Goal: Book appointment/travel/reservation

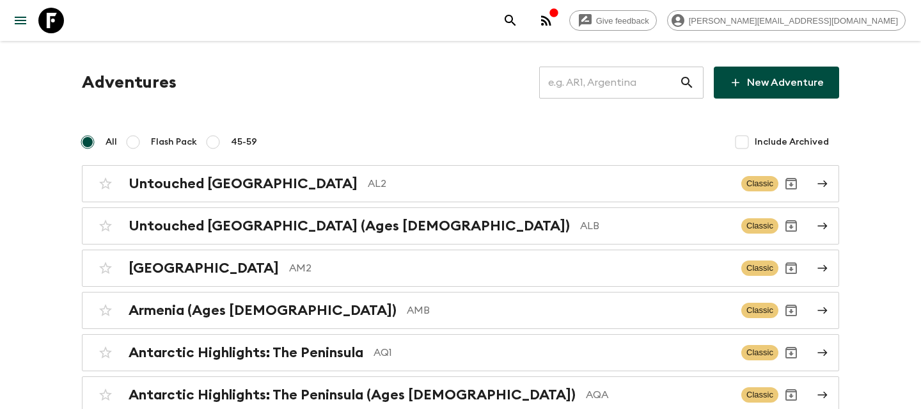
click at [615, 84] on input "text" at bounding box center [609, 83] width 140 height 36
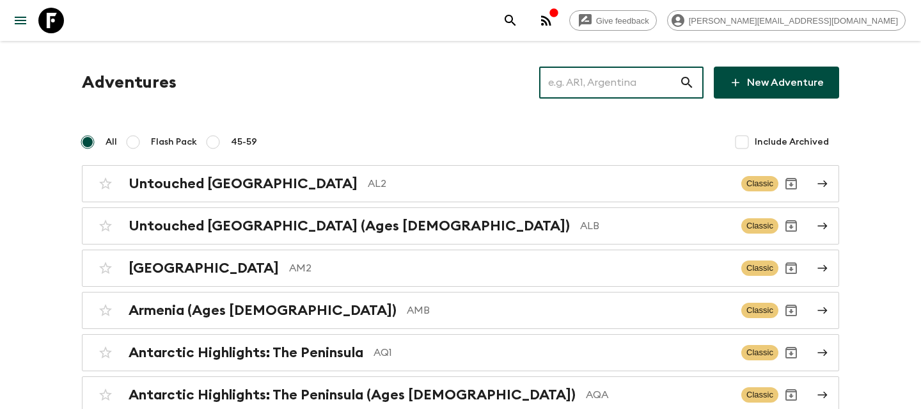
click at [607, 84] on input "text" at bounding box center [609, 83] width 140 height 36
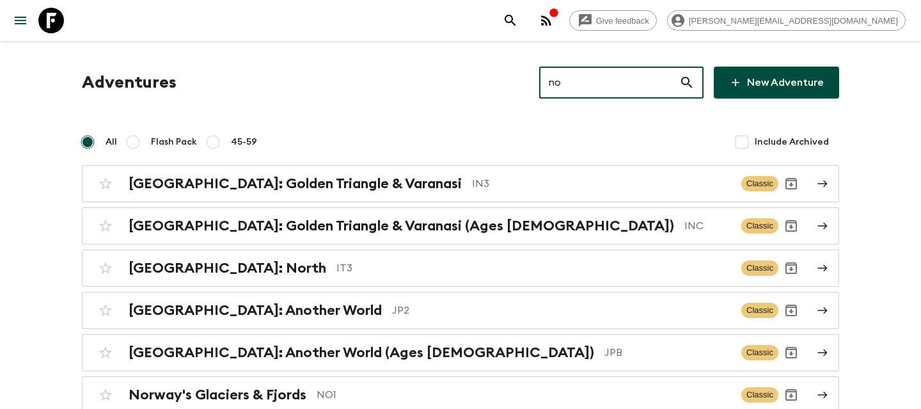
type input "no1"
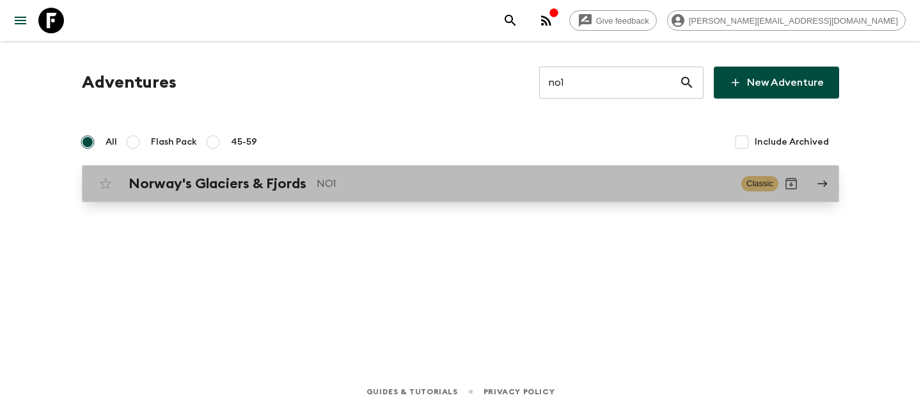
click at [322, 168] on link "Norway's Glaciers & Fjords NO1 Classic" at bounding box center [460, 183] width 757 height 37
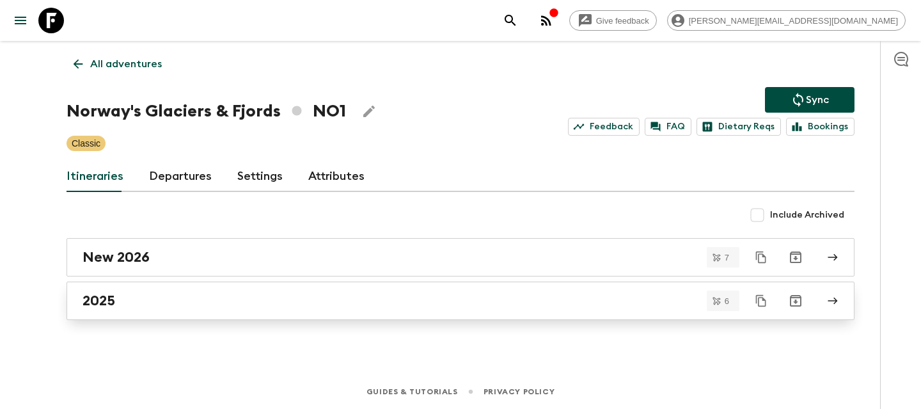
click at [108, 291] on link "2025" at bounding box center [461, 300] width 788 height 38
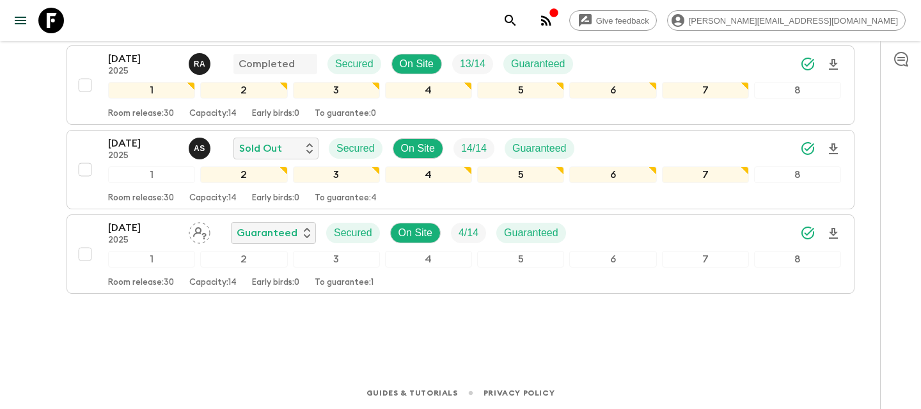
scroll to position [419, 0]
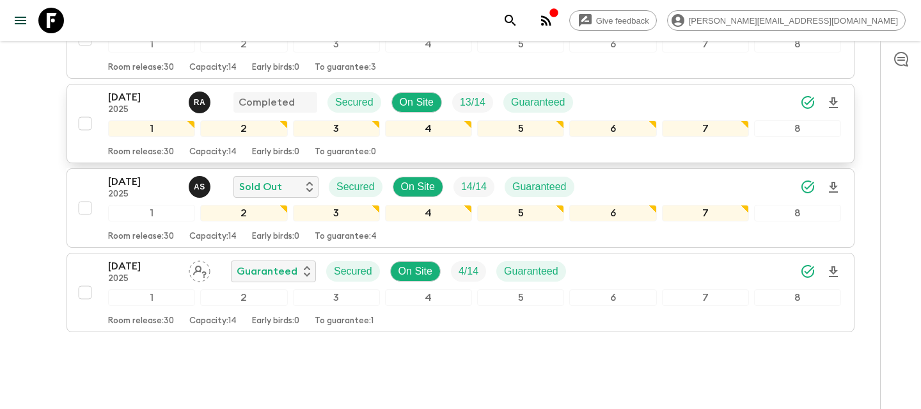
click at [155, 95] on p "[DATE]" at bounding box center [143, 97] width 70 height 15
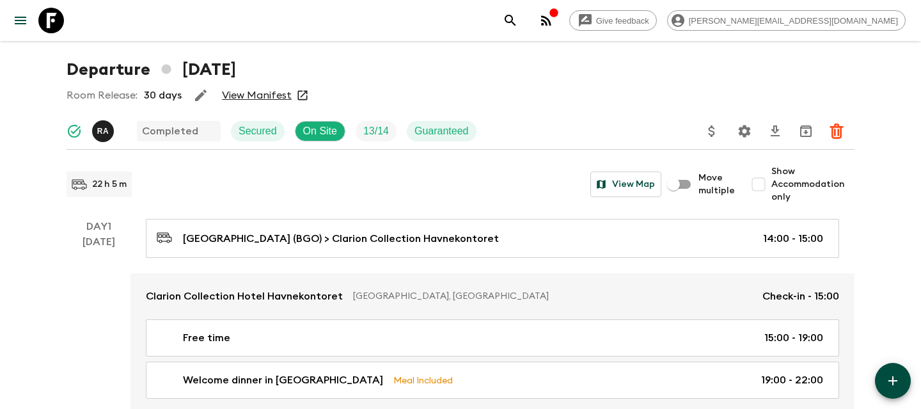
scroll to position [41, 0]
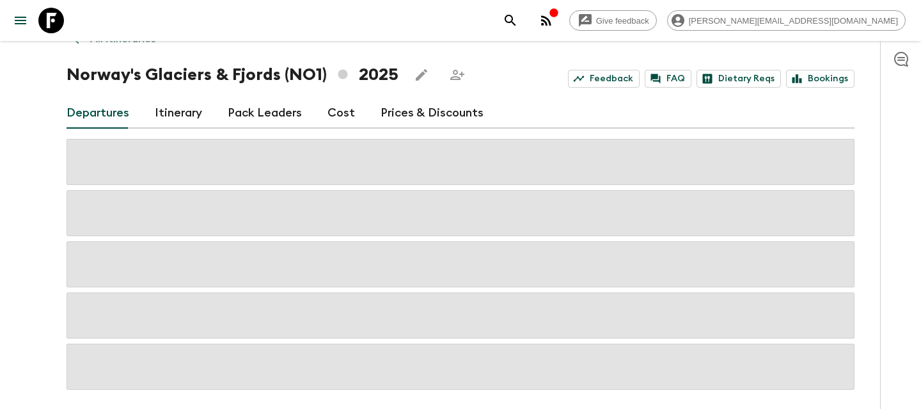
scroll to position [41, 0]
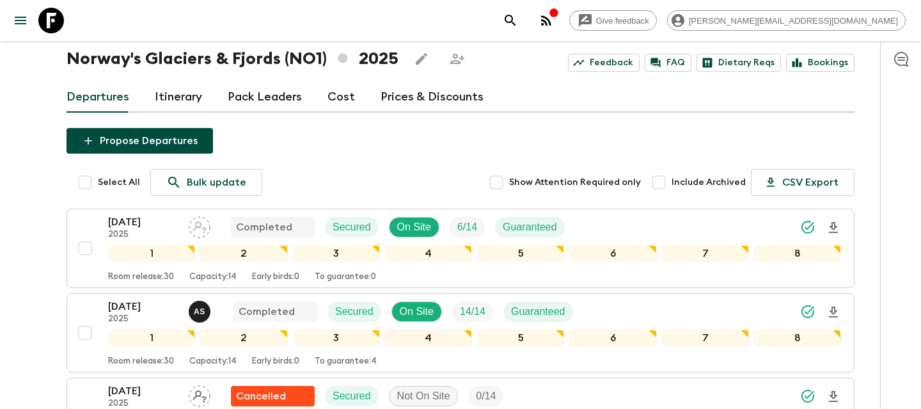
click at [661, 182] on input "Include Archived" at bounding box center [659, 182] width 26 height 26
checkbox input "true"
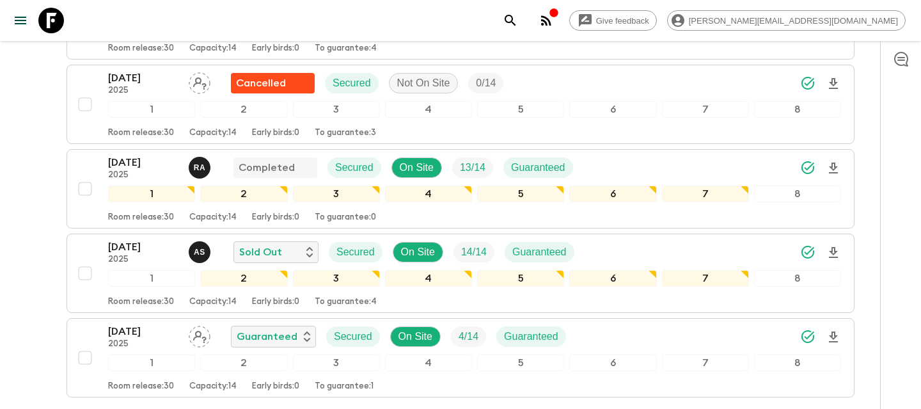
scroll to position [331, 0]
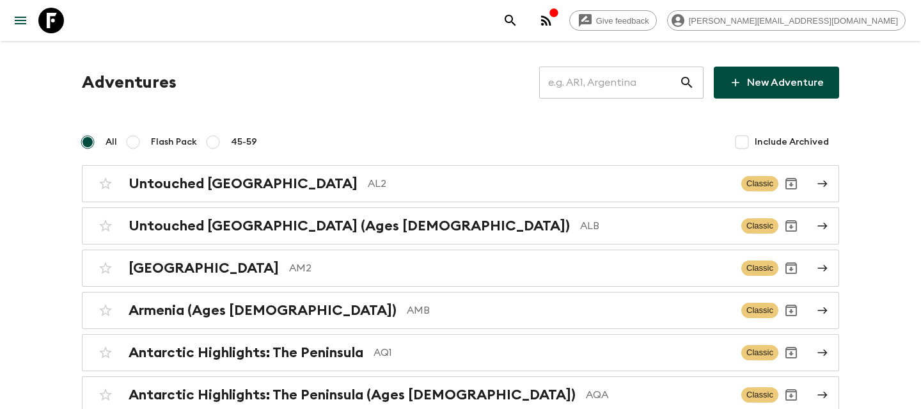
click at [618, 85] on input "text" at bounding box center [609, 83] width 140 height 36
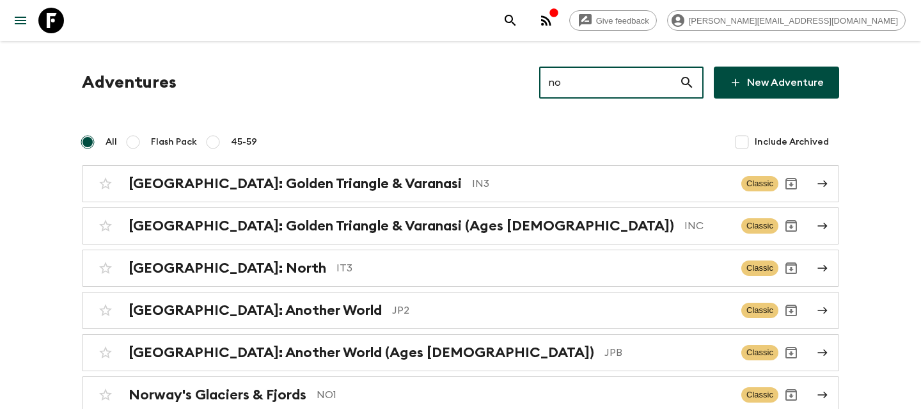
type input "noa"
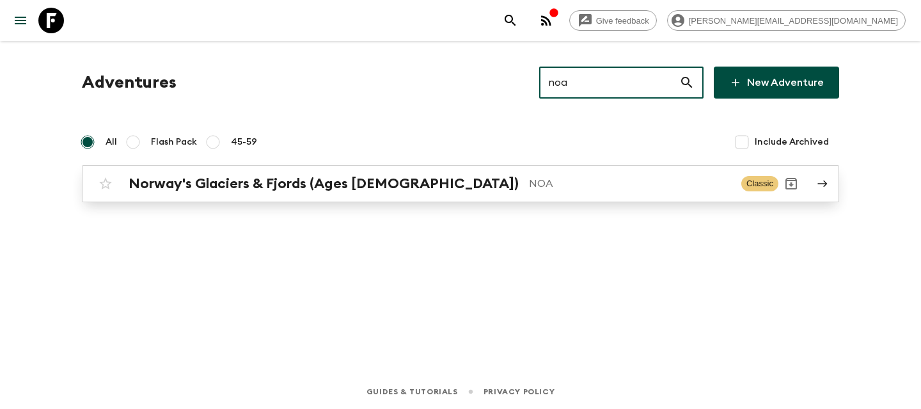
click at [304, 201] on link "Norway's Glaciers & Fjords (Ages 45-59) NOA Classic" at bounding box center [460, 183] width 757 height 37
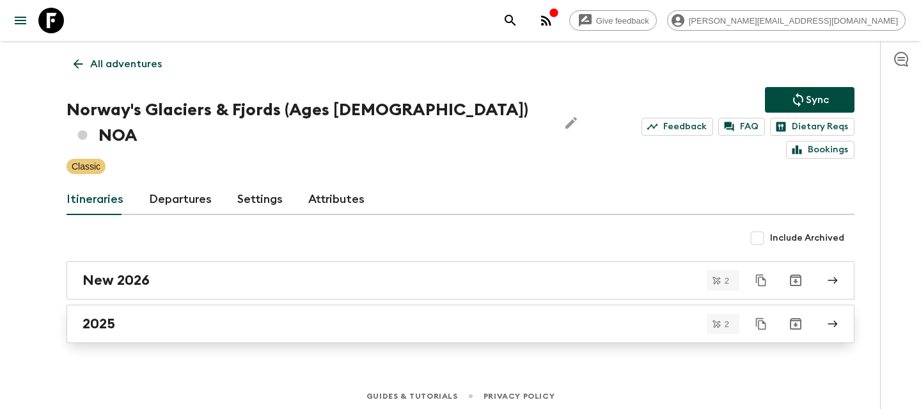
click at [118, 315] on div "2025" at bounding box center [449, 323] width 732 height 17
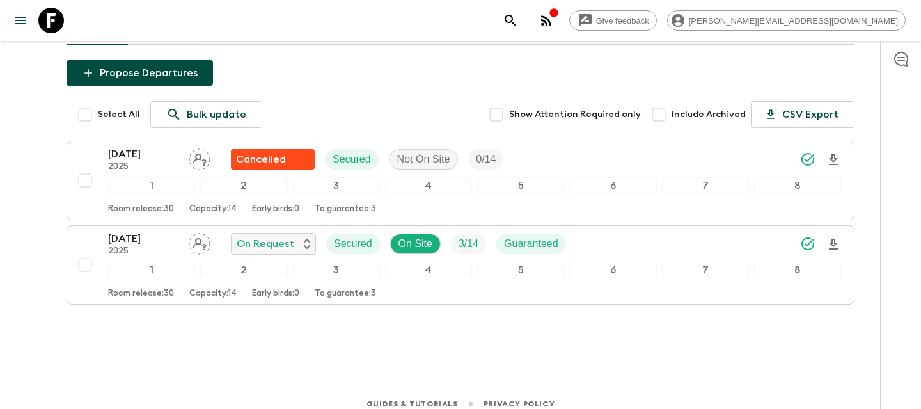
scroll to position [146, 0]
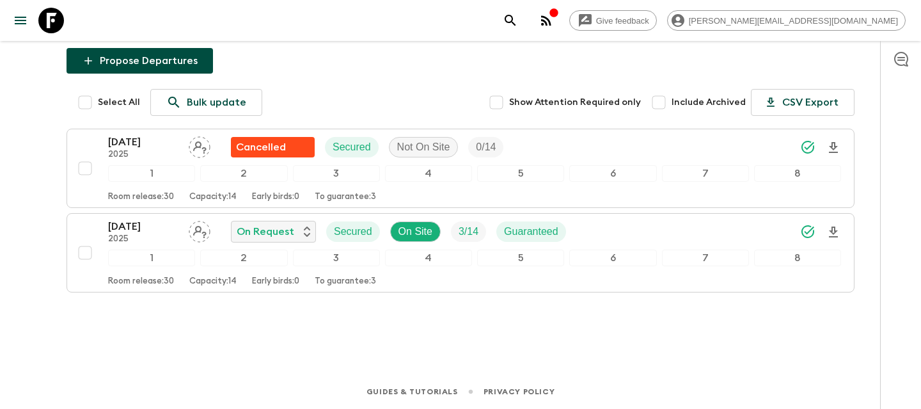
click at [661, 102] on input "Include Archived" at bounding box center [659, 103] width 26 height 26
checkbox input "true"
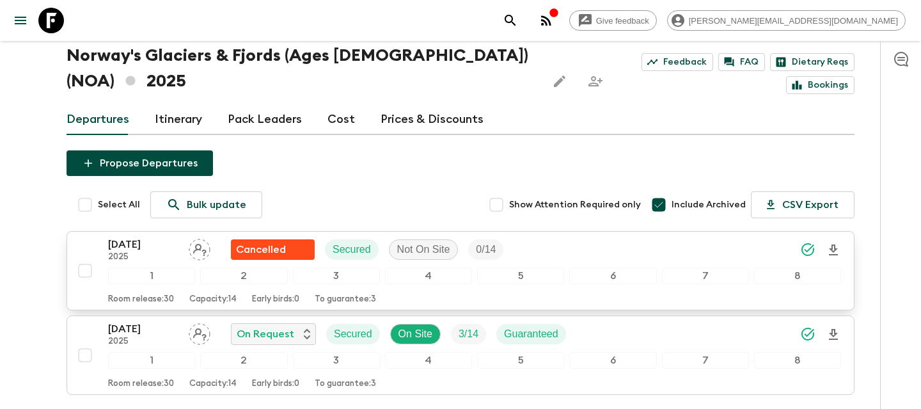
click at [136, 276] on div "1" at bounding box center [151, 275] width 87 height 17
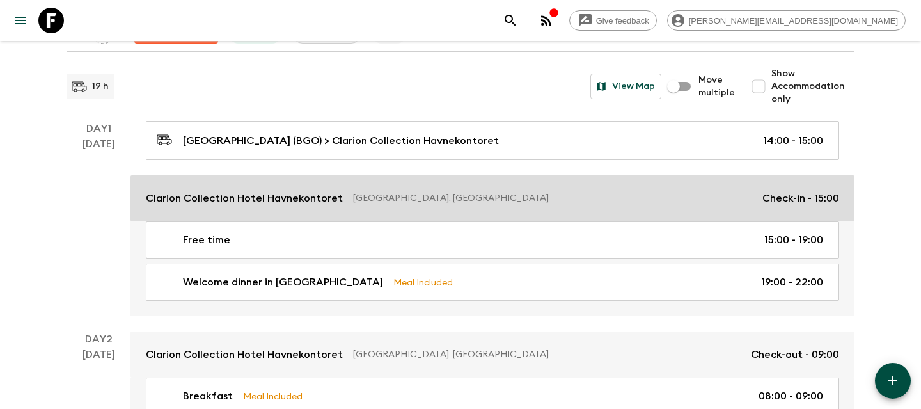
scroll to position [132, 0]
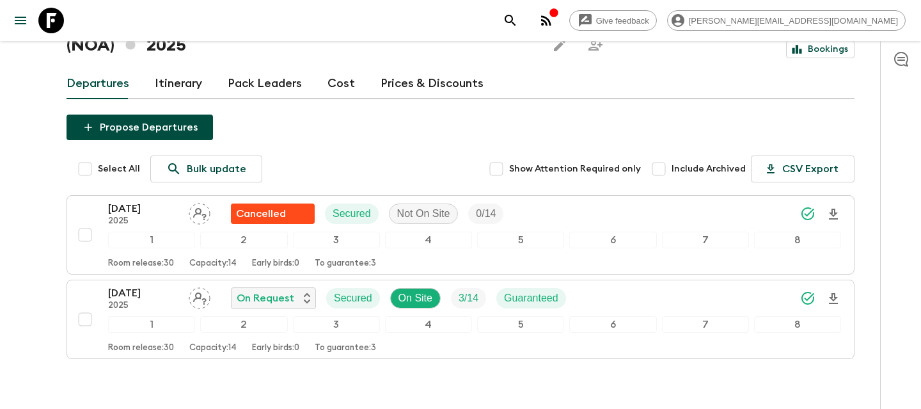
scroll to position [132, 0]
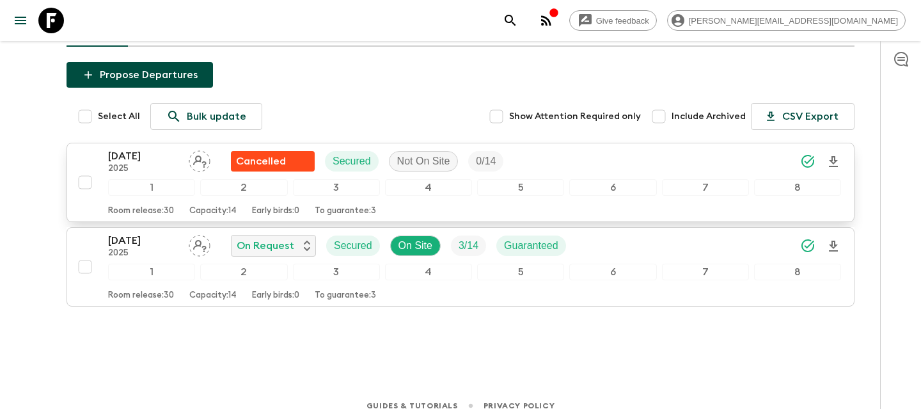
click at [141, 182] on div "1" at bounding box center [151, 187] width 87 height 17
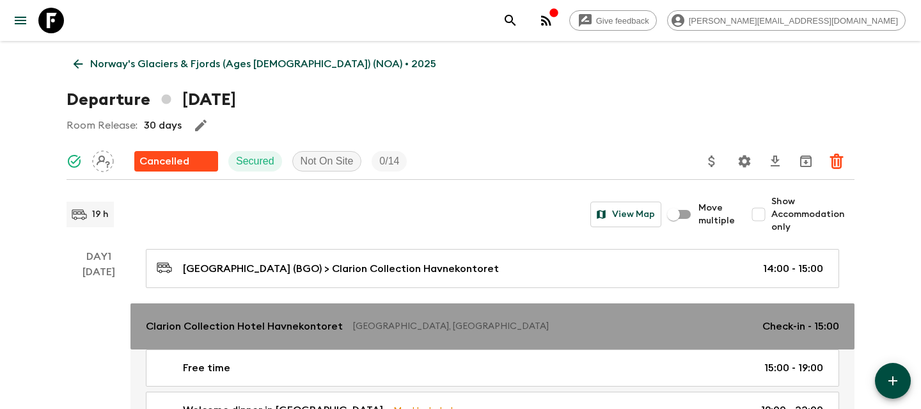
click at [397, 324] on p "[GEOGRAPHIC_DATA], [GEOGRAPHIC_DATA]" at bounding box center [552, 326] width 399 height 13
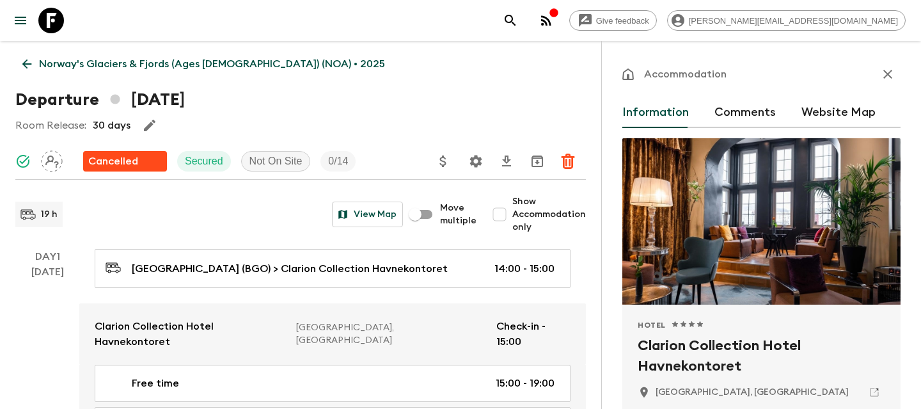
scroll to position [76, 0]
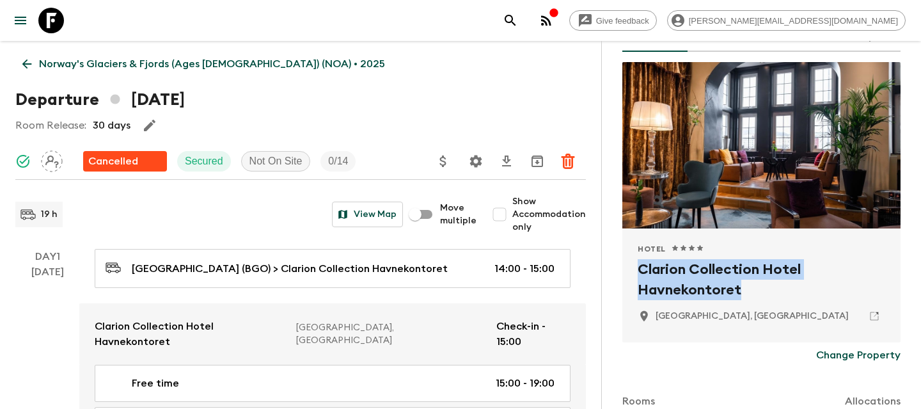
drag, startPoint x: 751, startPoint y: 288, endPoint x: 640, endPoint y: 267, distance: 113.4
click at [640, 267] on h2 "Clarion Collection Hotel Havnekontoret" at bounding box center [762, 279] width 248 height 41
copy h2 "Clarion Collection Hotel Havnekontoret"
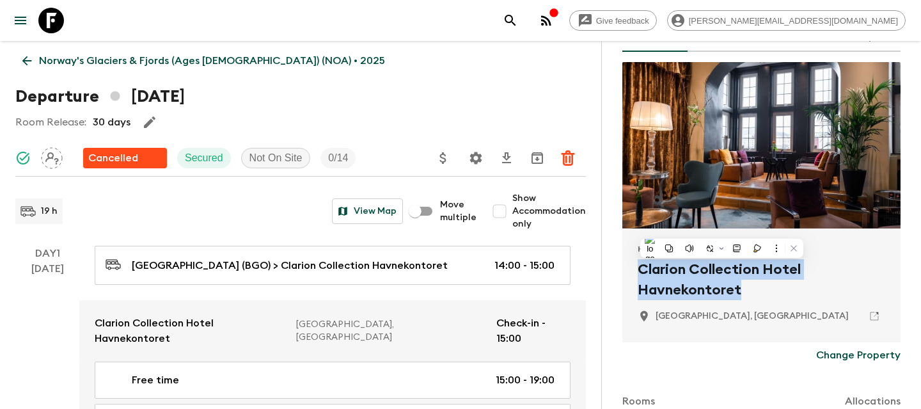
click at [152, 57] on p "Norway's Glaciers & Fjords (Ages 45-59) (NOA) • 2025" at bounding box center [212, 60] width 346 height 15
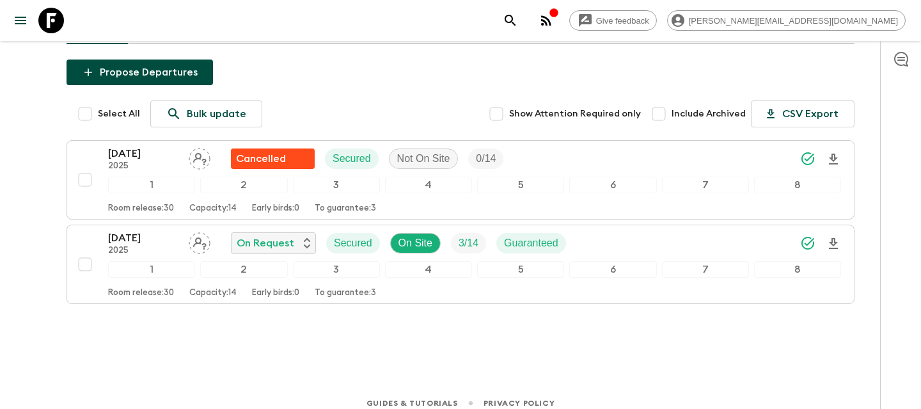
scroll to position [145, 0]
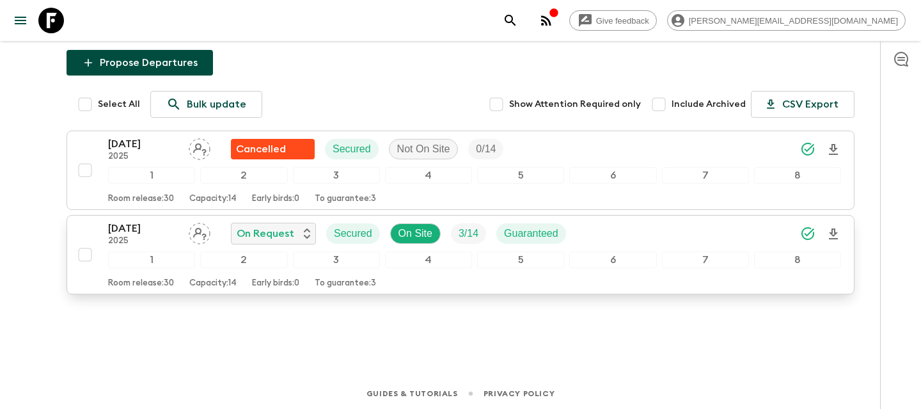
click at [131, 232] on p "06 Sep 2025" at bounding box center [143, 228] width 70 height 15
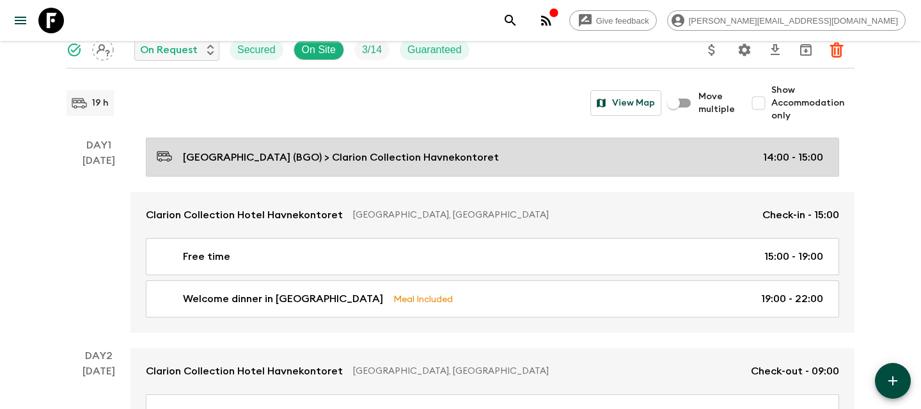
scroll to position [126, 0]
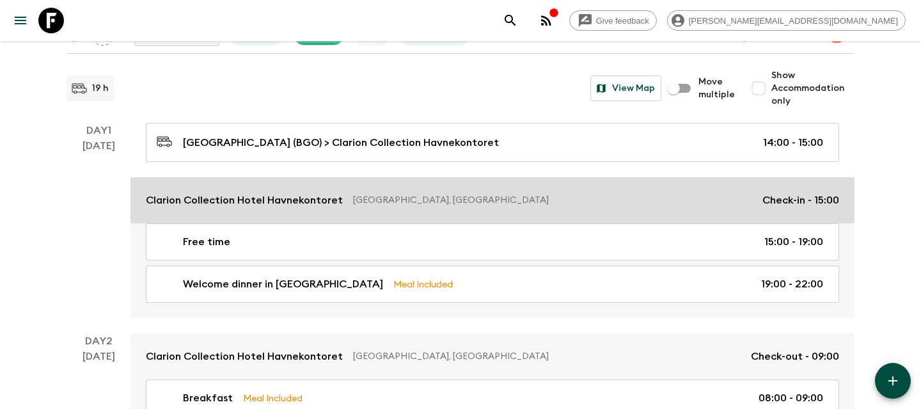
click at [334, 196] on p "Clarion Collection Hotel Havnekontoret" at bounding box center [244, 200] width 197 height 15
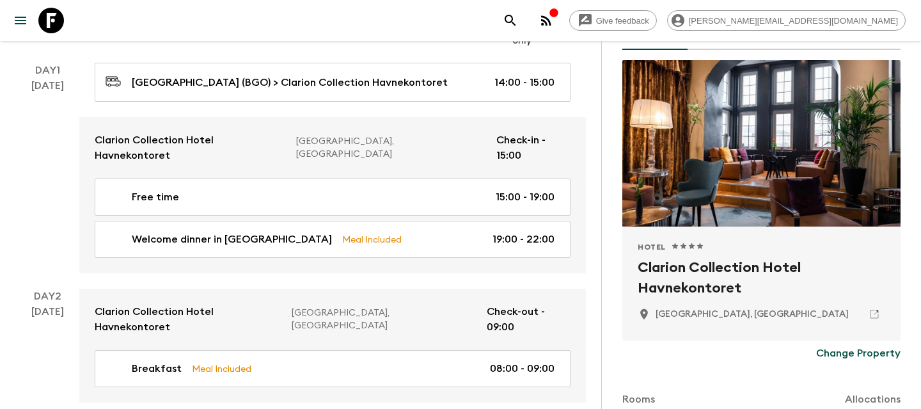
scroll to position [194, 0]
